Goal: Task Accomplishment & Management: Manage account settings

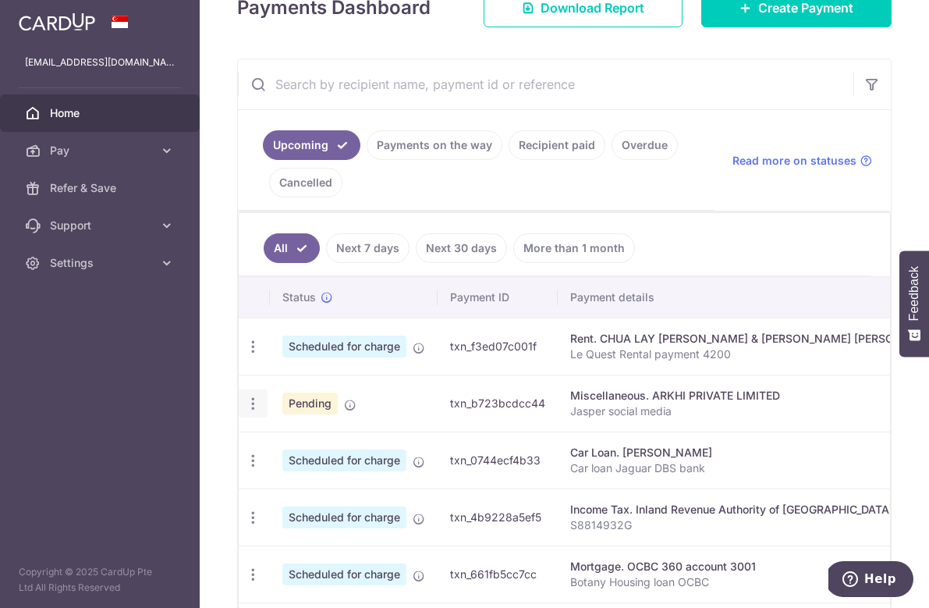
click at [254, 404] on icon "button" at bounding box center [253, 404] width 16 height 16
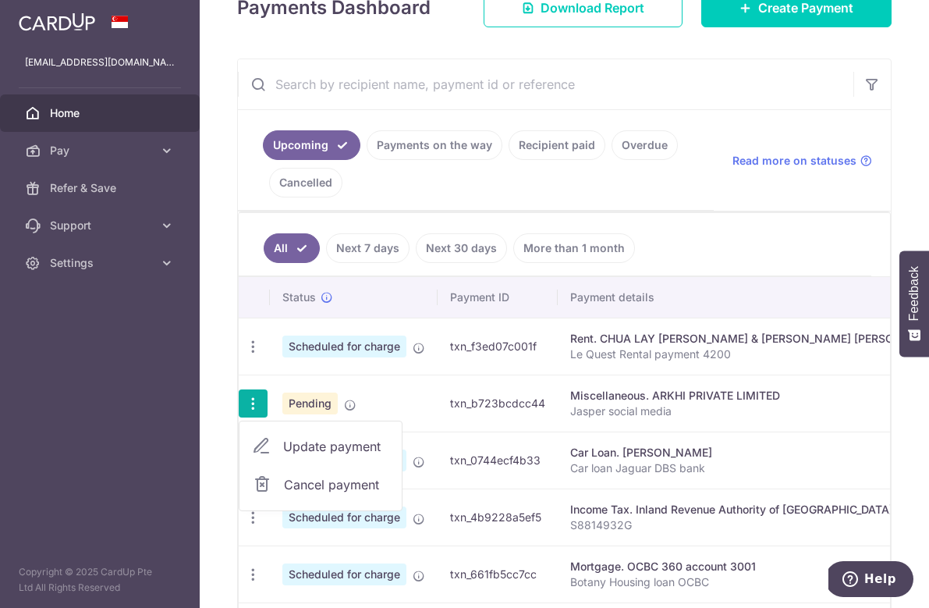
click at [311, 449] on span "Update payment" at bounding box center [336, 446] width 106 height 19
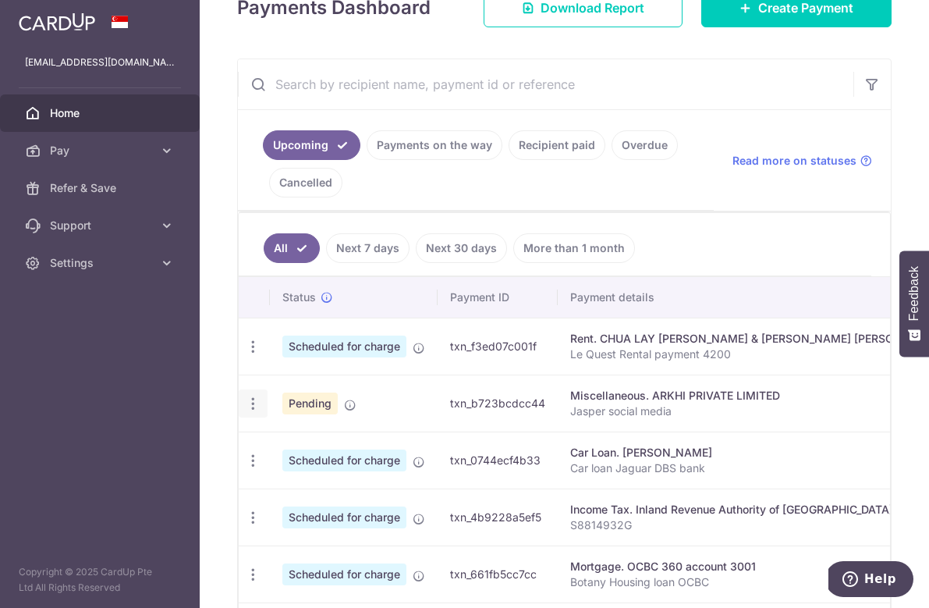
click at [252, 407] on icon "button" at bounding box center [253, 404] width 16 height 16
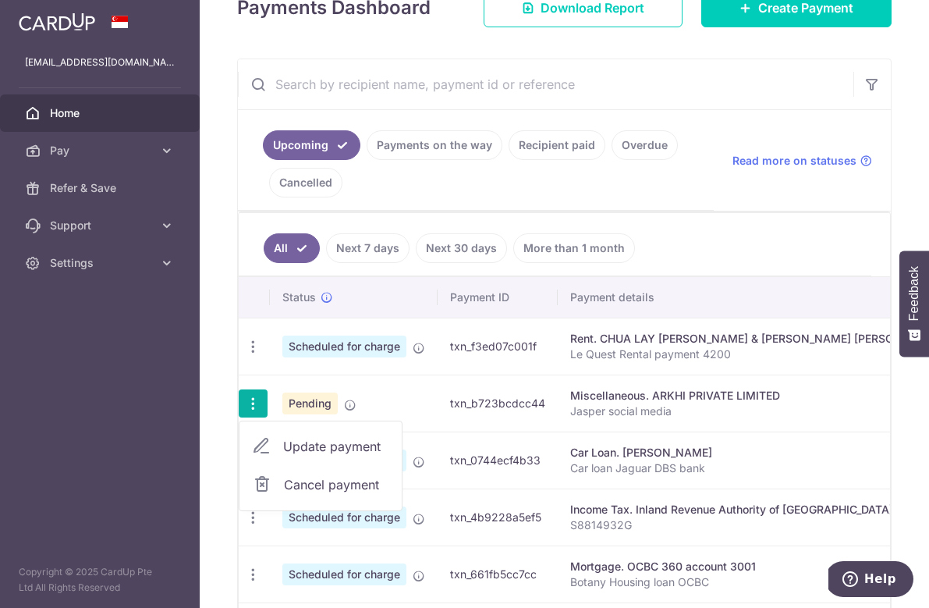
click at [309, 442] on span "Update payment" at bounding box center [336, 446] width 106 height 19
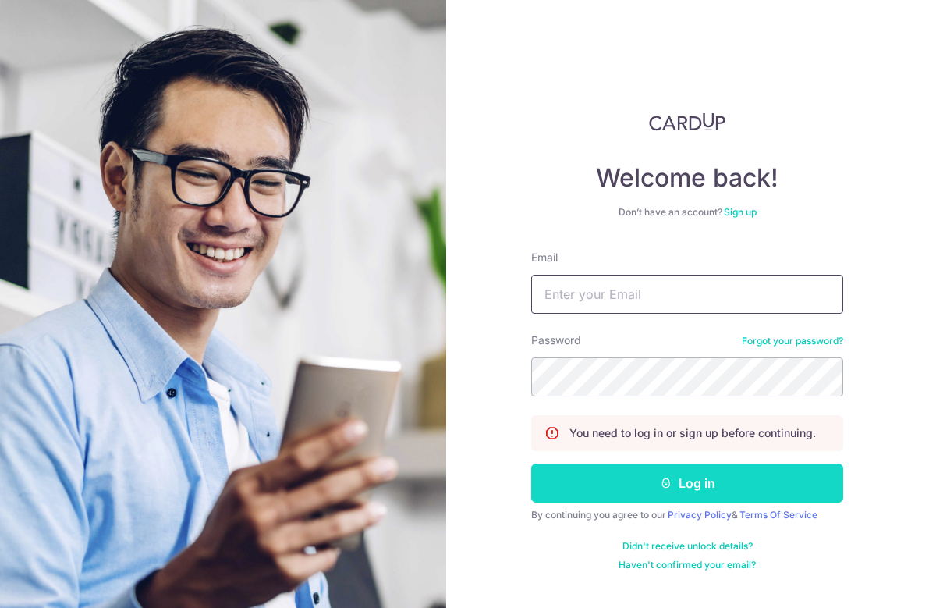
type input "[EMAIL_ADDRESS][DOMAIN_NAME]"
click at [572, 464] on button "Log in" at bounding box center [687, 483] width 312 height 39
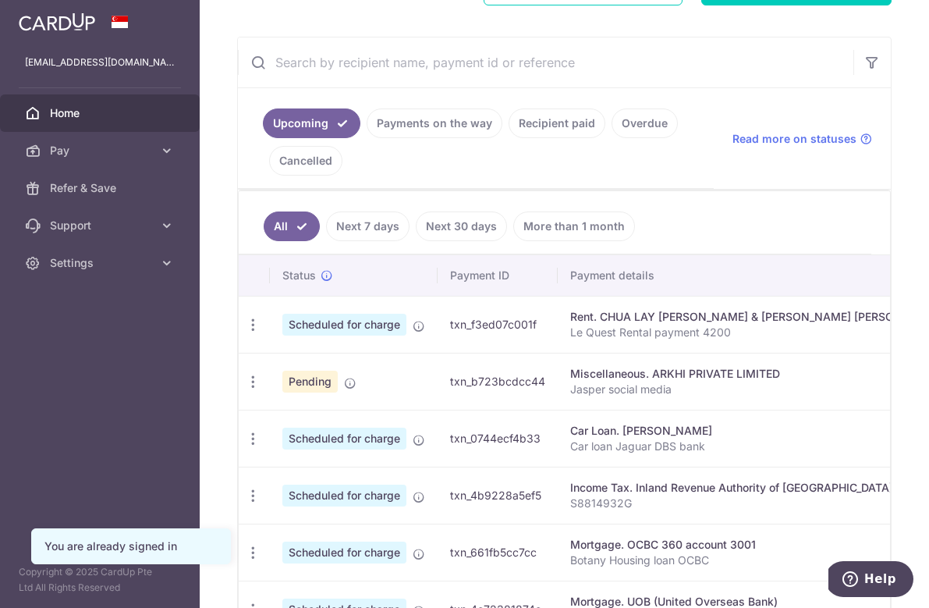
scroll to position [265, 0]
click at [254, 380] on icon "button" at bounding box center [253, 381] width 16 height 16
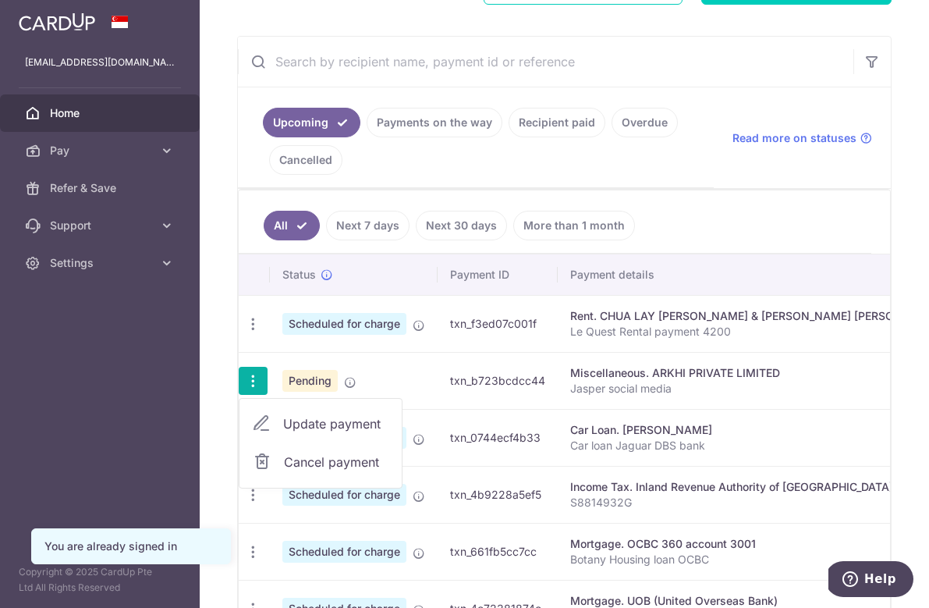
click at [304, 425] on span "Update payment" at bounding box center [336, 423] width 106 height 19
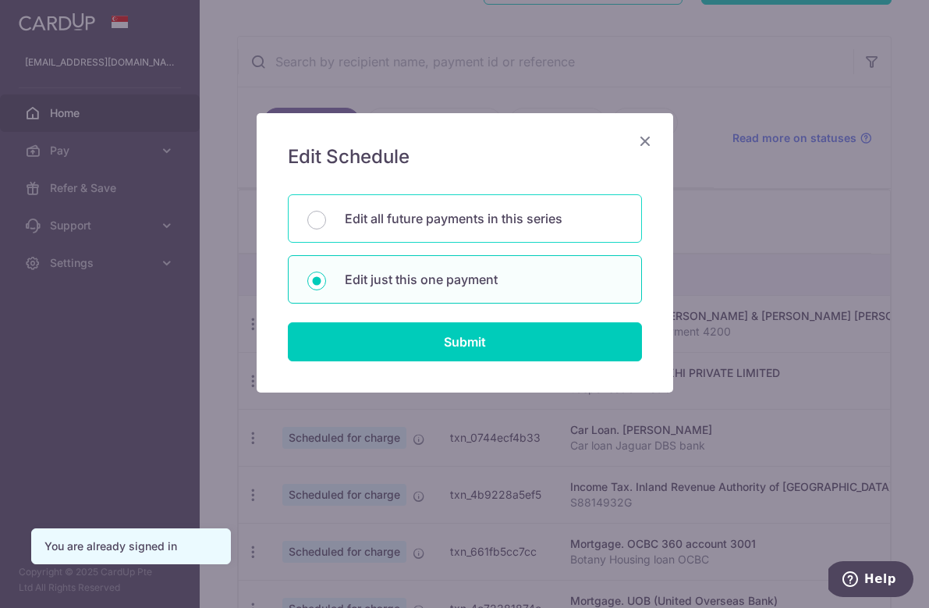
click at [456, 222] on p "Edit all future payments in this series" at bounding box center [484, 218] width 278 height 19
click at [326, 222] on input "Edit all future payments in this series" at bounding box center [316, 220] width 19 height 19
radio input "true"
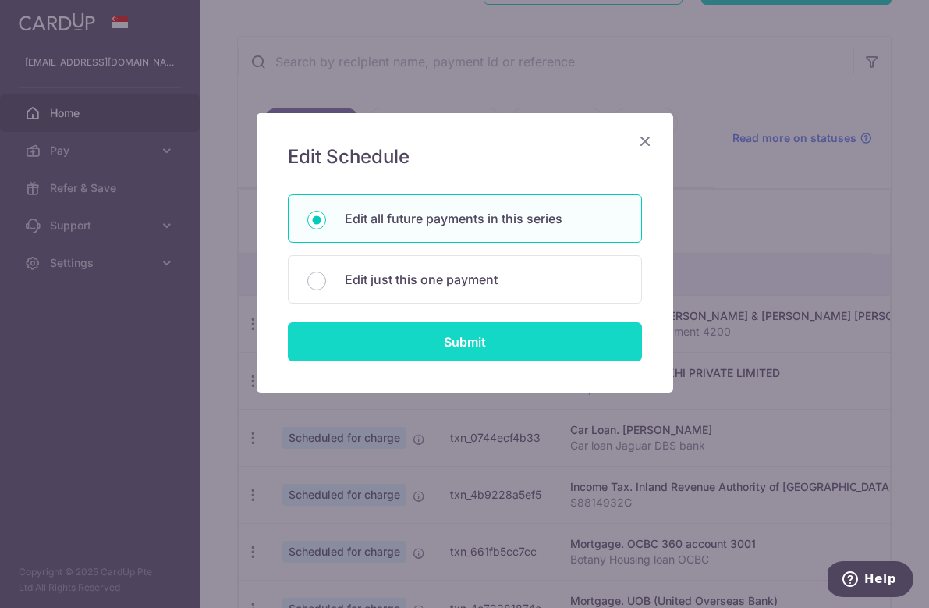
click at [483, 347] on input "Submit" at bounding box center [465, 341] width 354 height 39
radio input "true"
type input "2,500.00"
type input "Jasper social media"
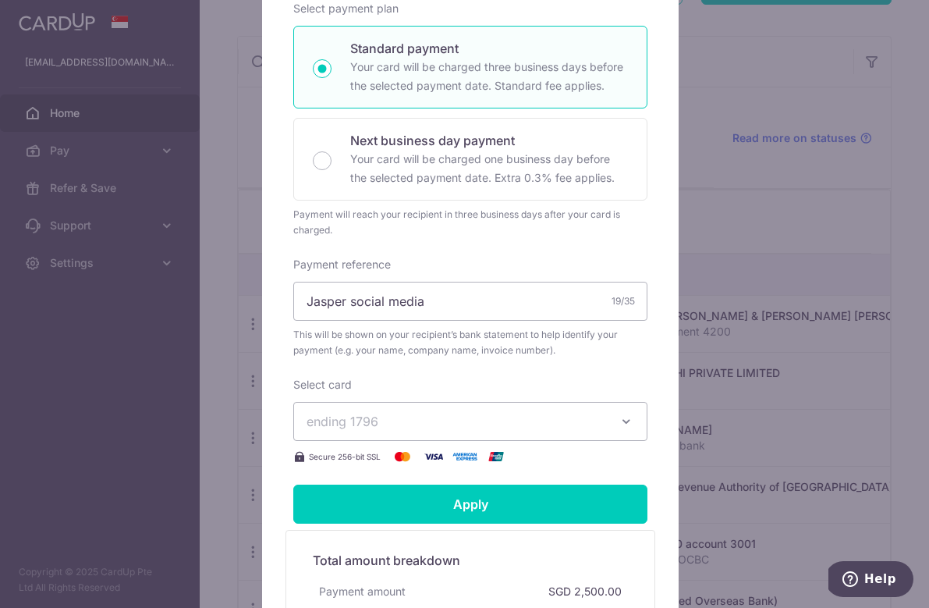
scroll to position [0, 0]
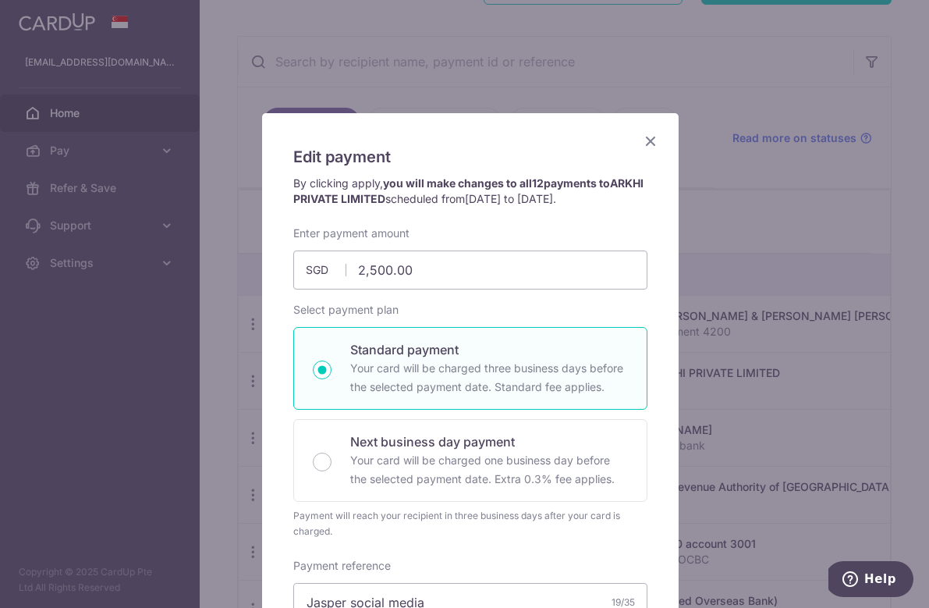
click at [649, 142] on icon "Close" at bounding box center [651, 141] width 19 height 20
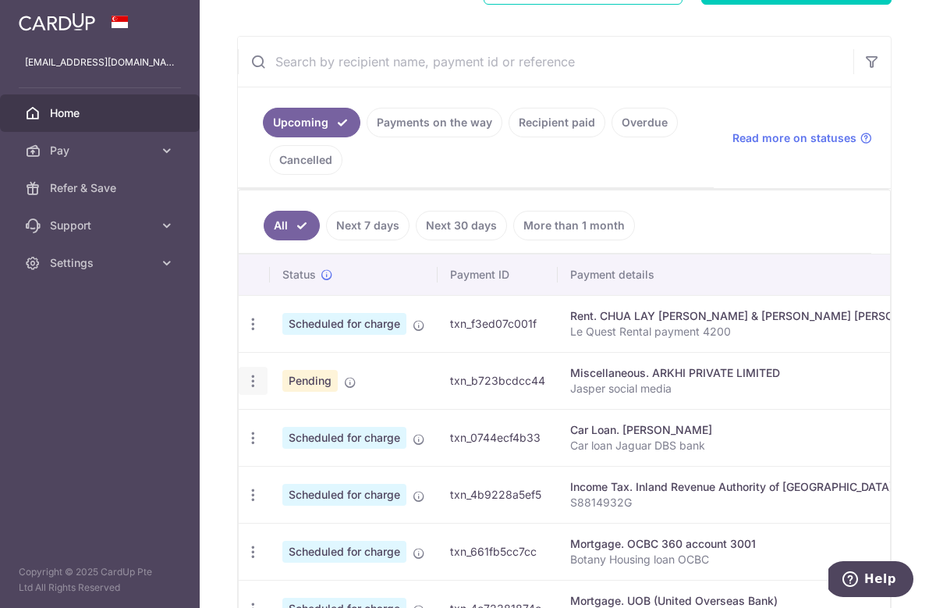
click at [255, 379] on icon "button" at bounding box center [253, 381] width 16 height 16
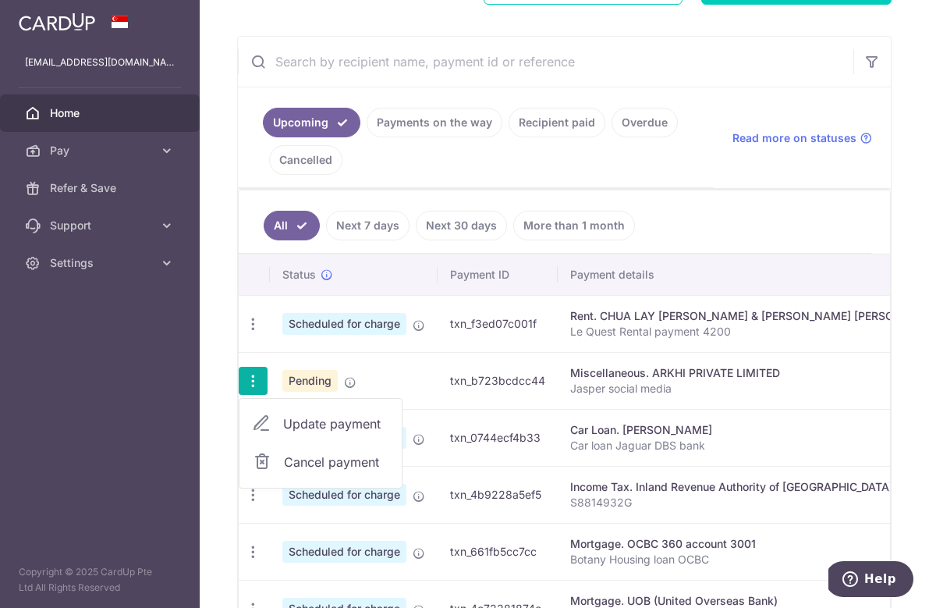
click at [331, 424] on span "Update payment" at bounding box center [336, 423] width 106 height 19
radio input "true"
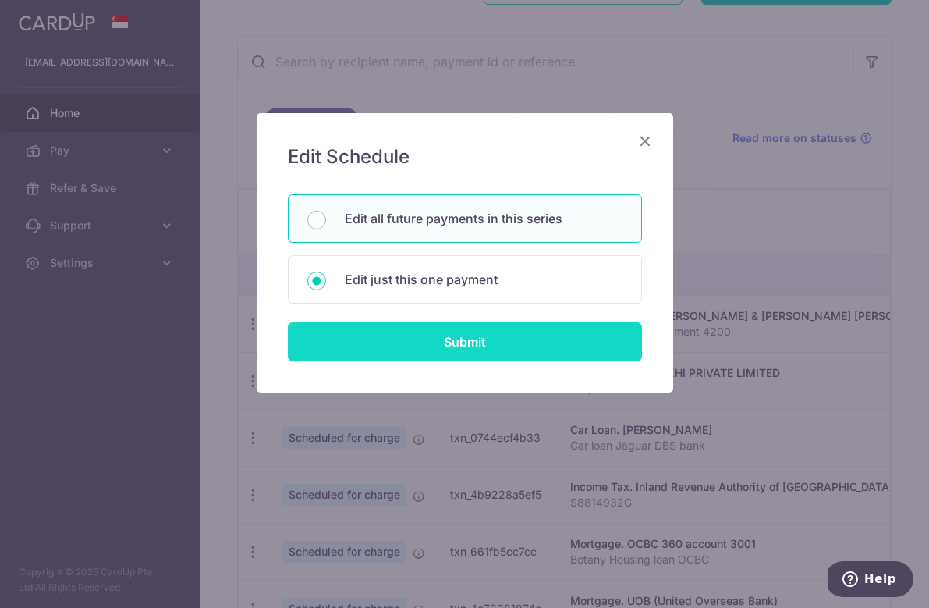
click at [439, 343] on input "Submit" at bounding box center [465, 341] width 354 height 39
radio input "true"
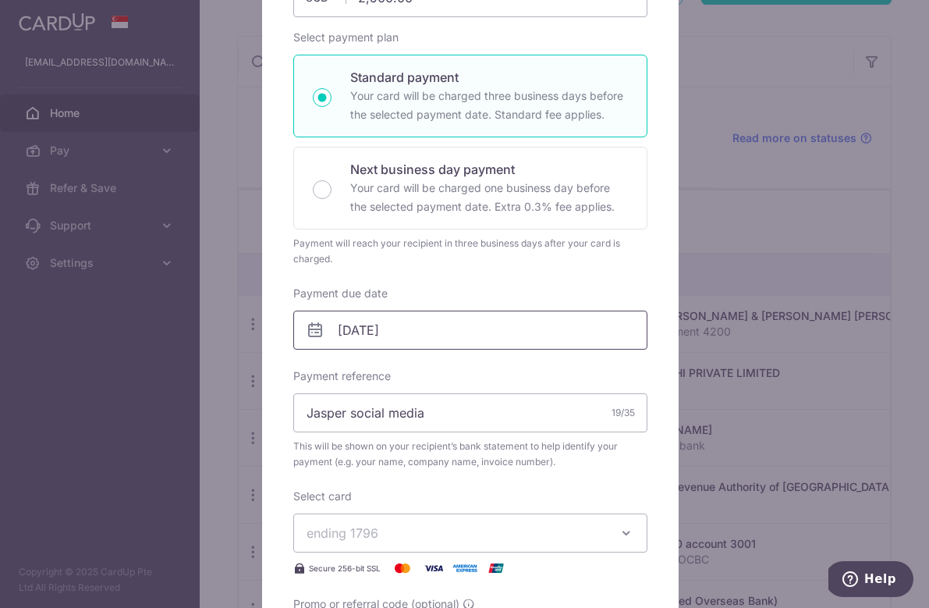
scroll to position [222, 0]
click at [453, 330] on input "[DATE]" at bounding box center [470, 330] width 354 height 39
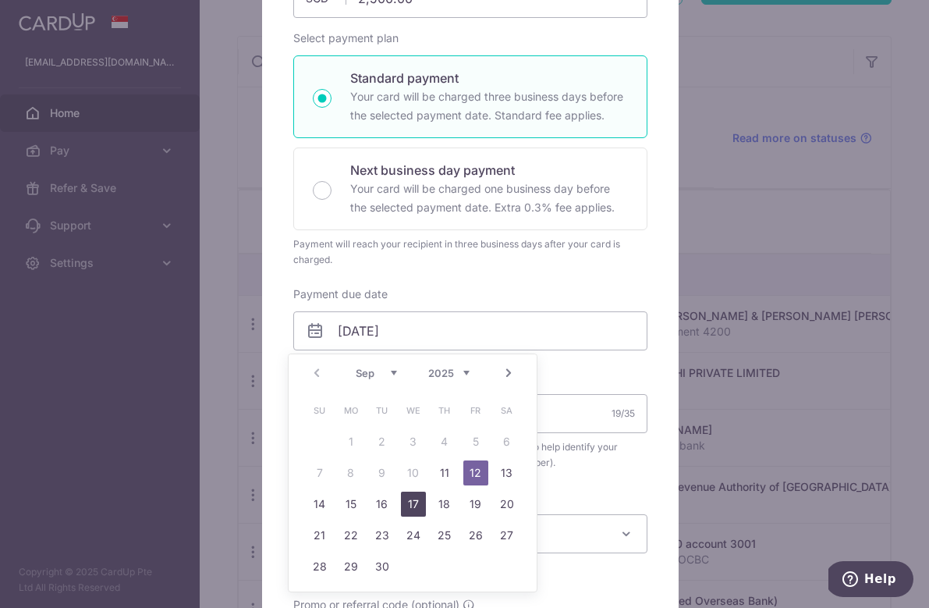
click at [413, 505] on link "17" at bounding box center [413, 504] width 25 height 25
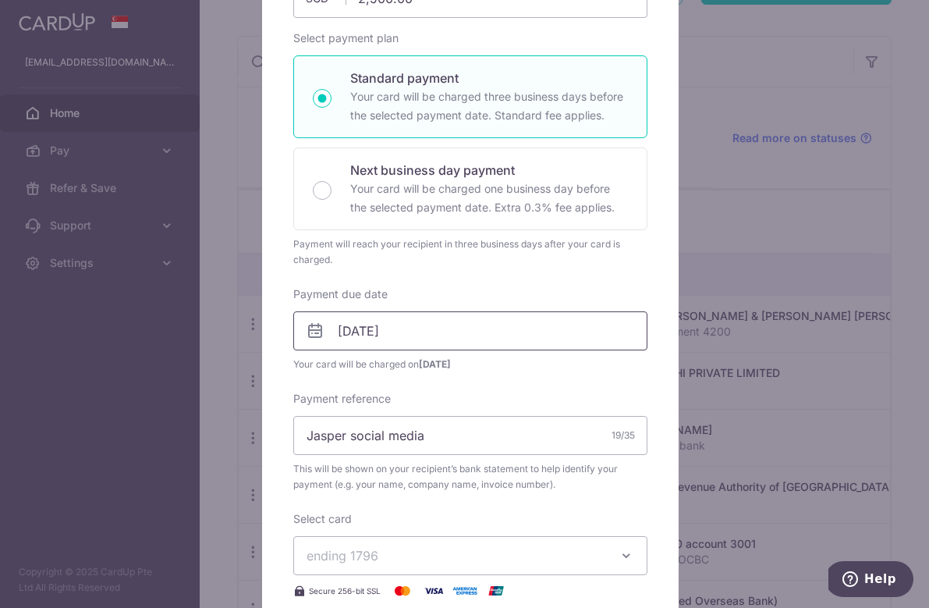
click at [445, 333] on input "17/09/2025" at bounding box center [470, 330] width 354 height 39
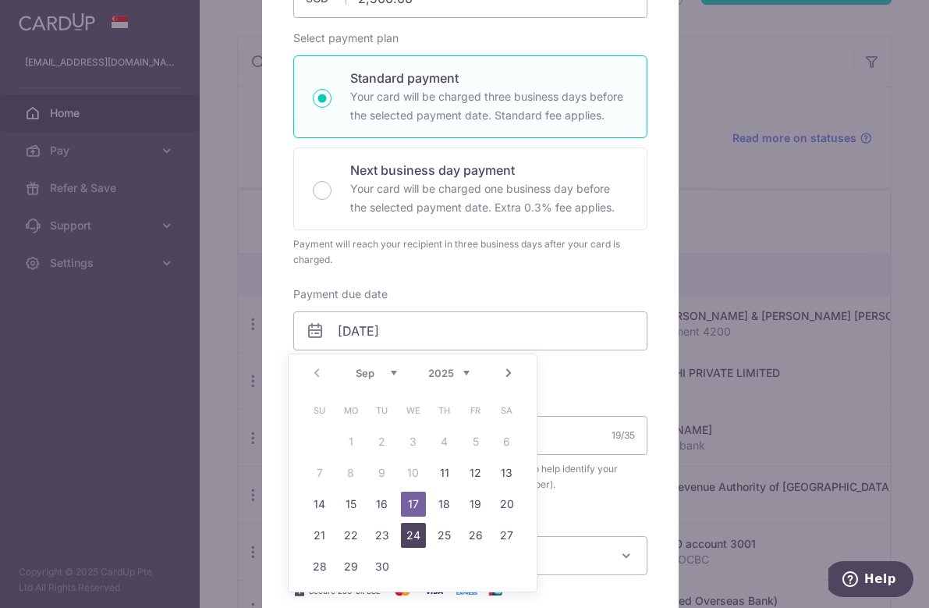
click at [411, 534] on link "24" at bounding box center [413, 535] width 25 height 25
type input "[DATE]"
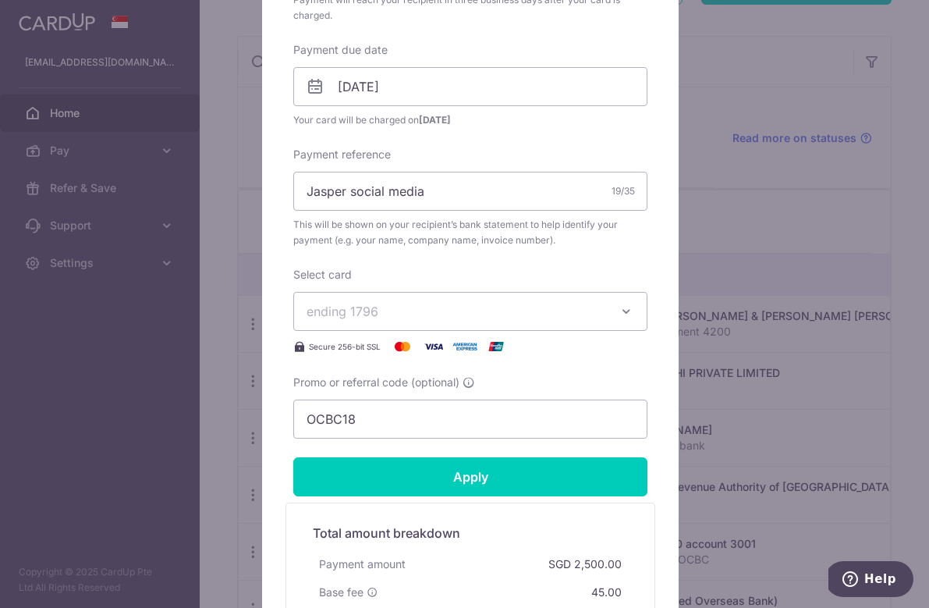
scroll to position [478, 0]
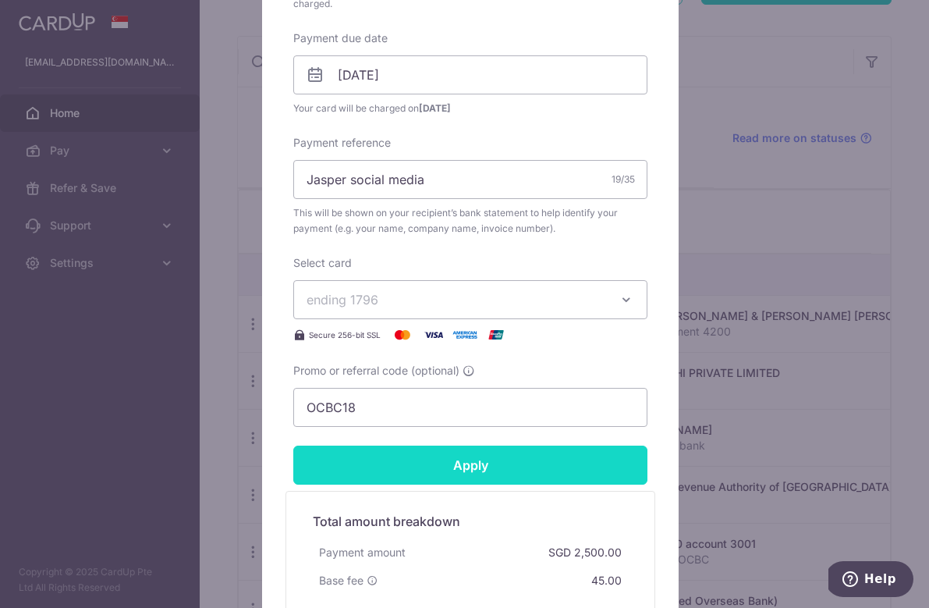
click at [432, 476] on input "Apply" at bounding box center [470, 465] width 354 height 39
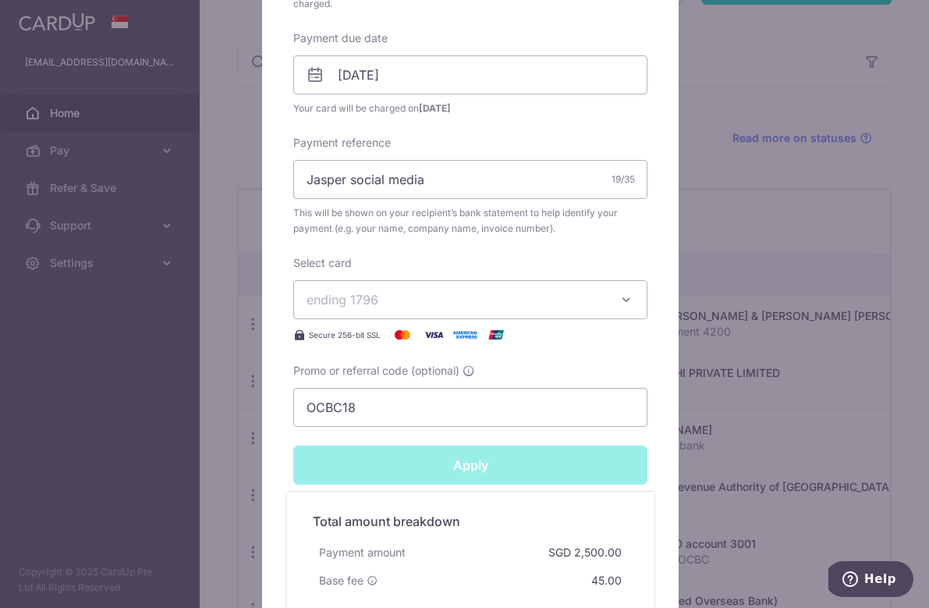
type input "Successfully Applied"
click at [741, 149] on div "Edit payment By clicking apply, you will make changes to all 12 payments to ARK…" at bounding box center [464, 304] width 929 height 608
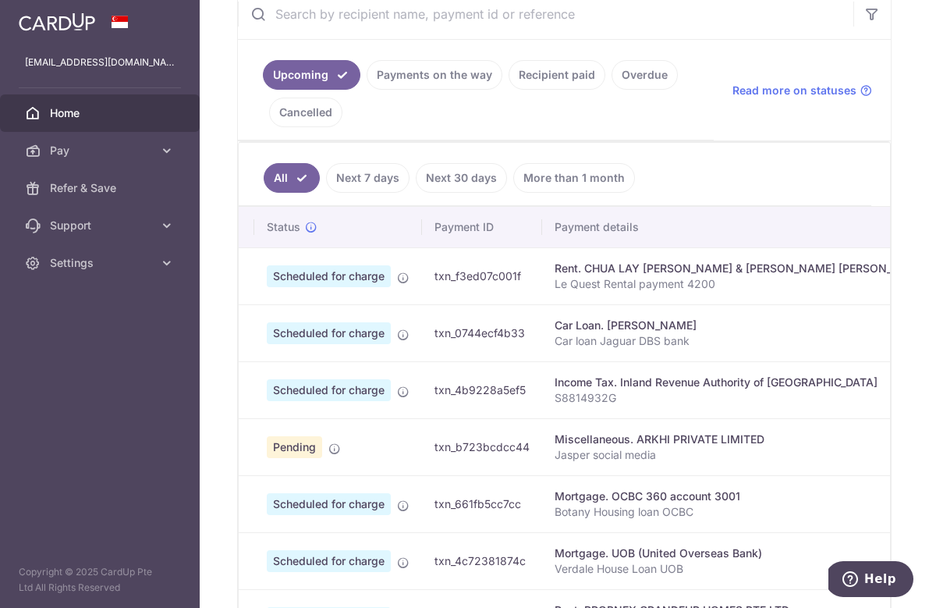
scroll to position [0, 26]
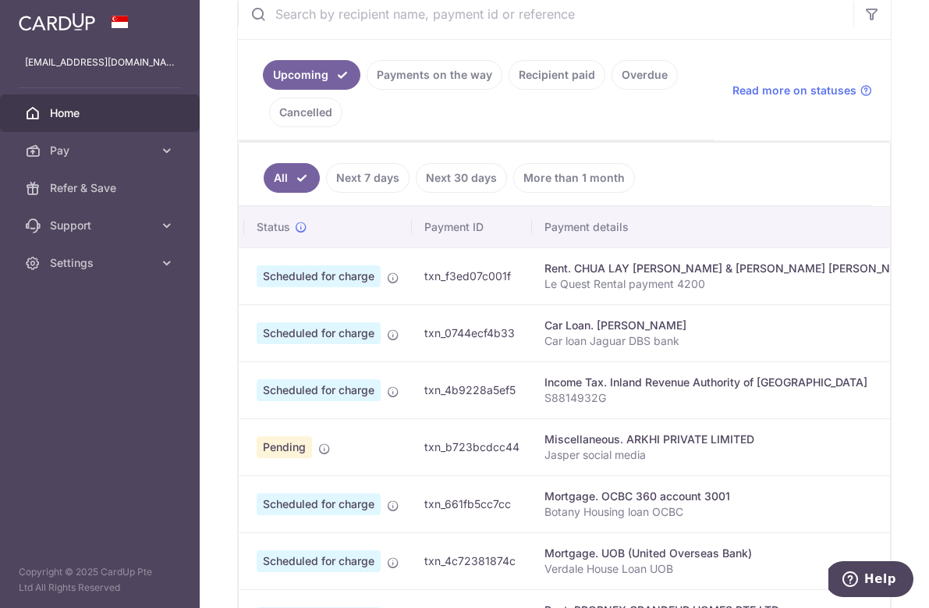
click at [565, 80] on link "Recipient paid" at bounding box center [557, 75] width 97 height 30
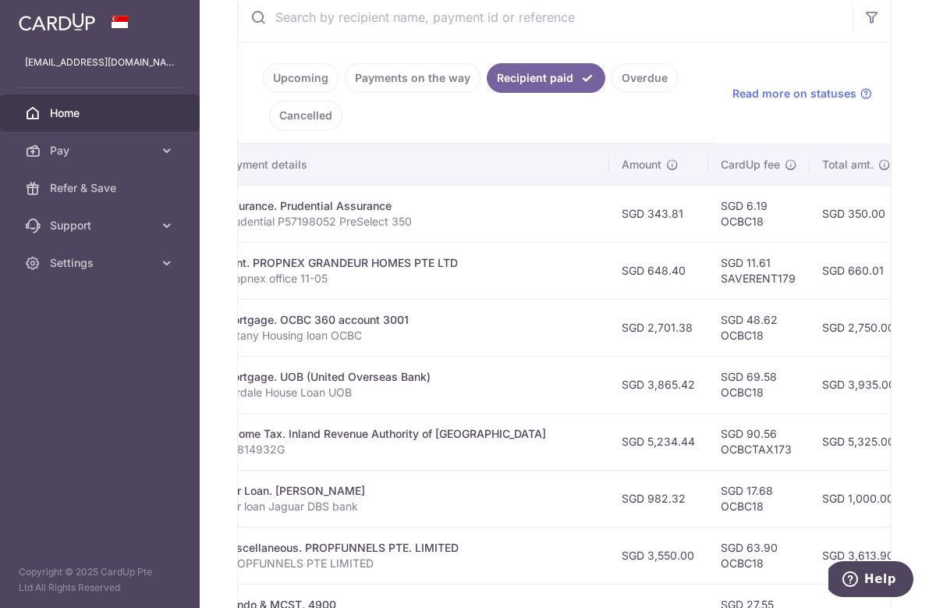
scroll to position [0, 0]
